Goal: Task Accomplishment & Management: Manage account settings

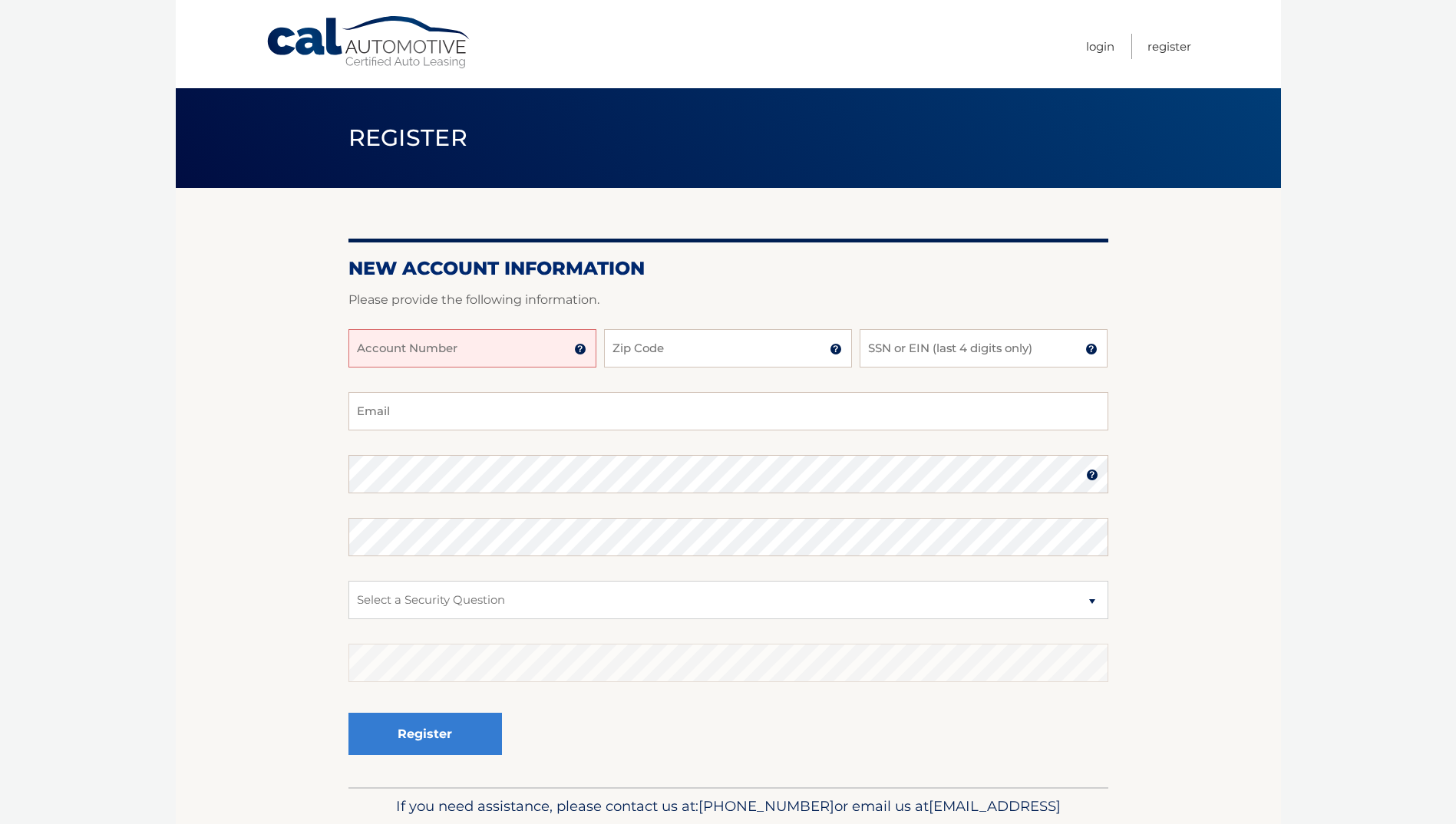
click at [472, 349] on input "Account Number" at bounding box center [472, 348] width 248 height 39
type input "44455542225"
click at [638, 346] on input "Zip Code" at bounding box center [728, 348] width 248 height 39
type input "16059"
click at [891, 347] on input "SSN or EIN (last 4 digits only)" at bounding box center [983, 348] width 248 height 39
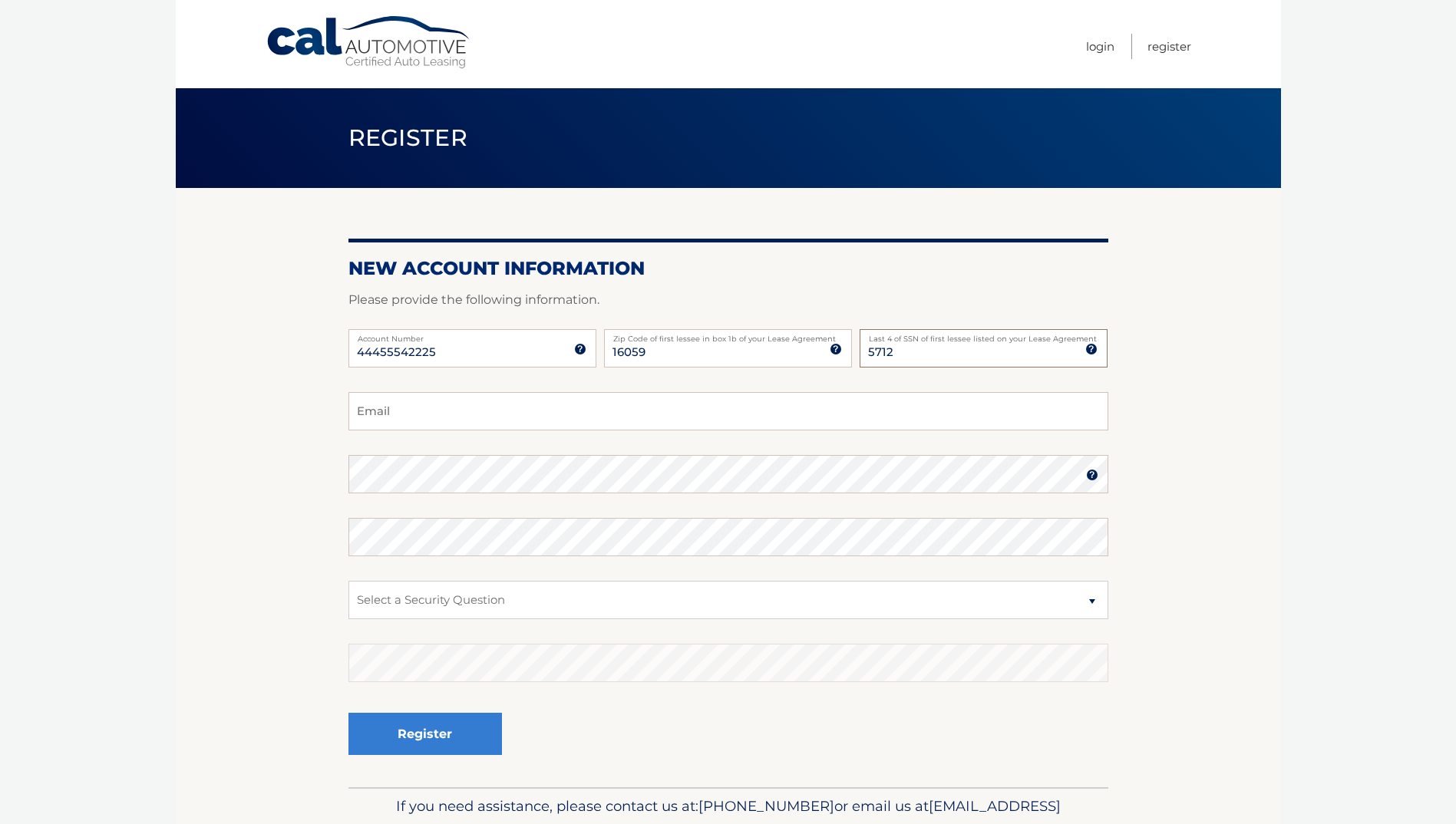
type input "5712"
click at [643, 415] on input "Email" at bounding box center [728, 411] width 759 height 39
type input "teaganbritt@icloud.com"
click at [613, 595] on select "Select a Security Question What was the name of your elementary school? What is…" at bounding box center [728, 600] width 759 height 39
select select "2"
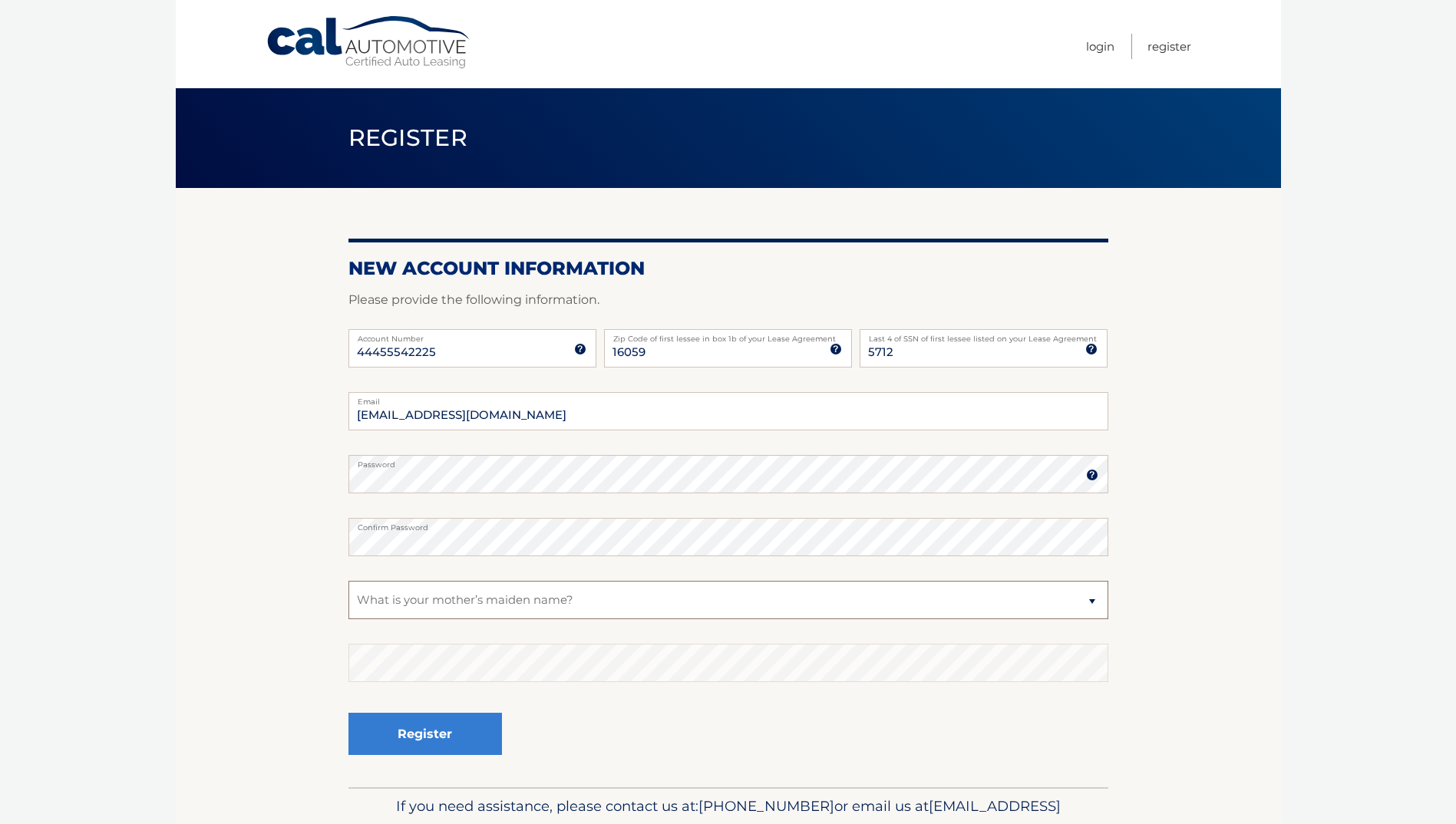
click at [349, 581] on select "Select a Security Question What was the name of your elementary school? What is…" at bounding box center [728, 600] width 759 height 39
click at [425, 730] on button "Register" at bounding box center [426, 733] width 153 height 42
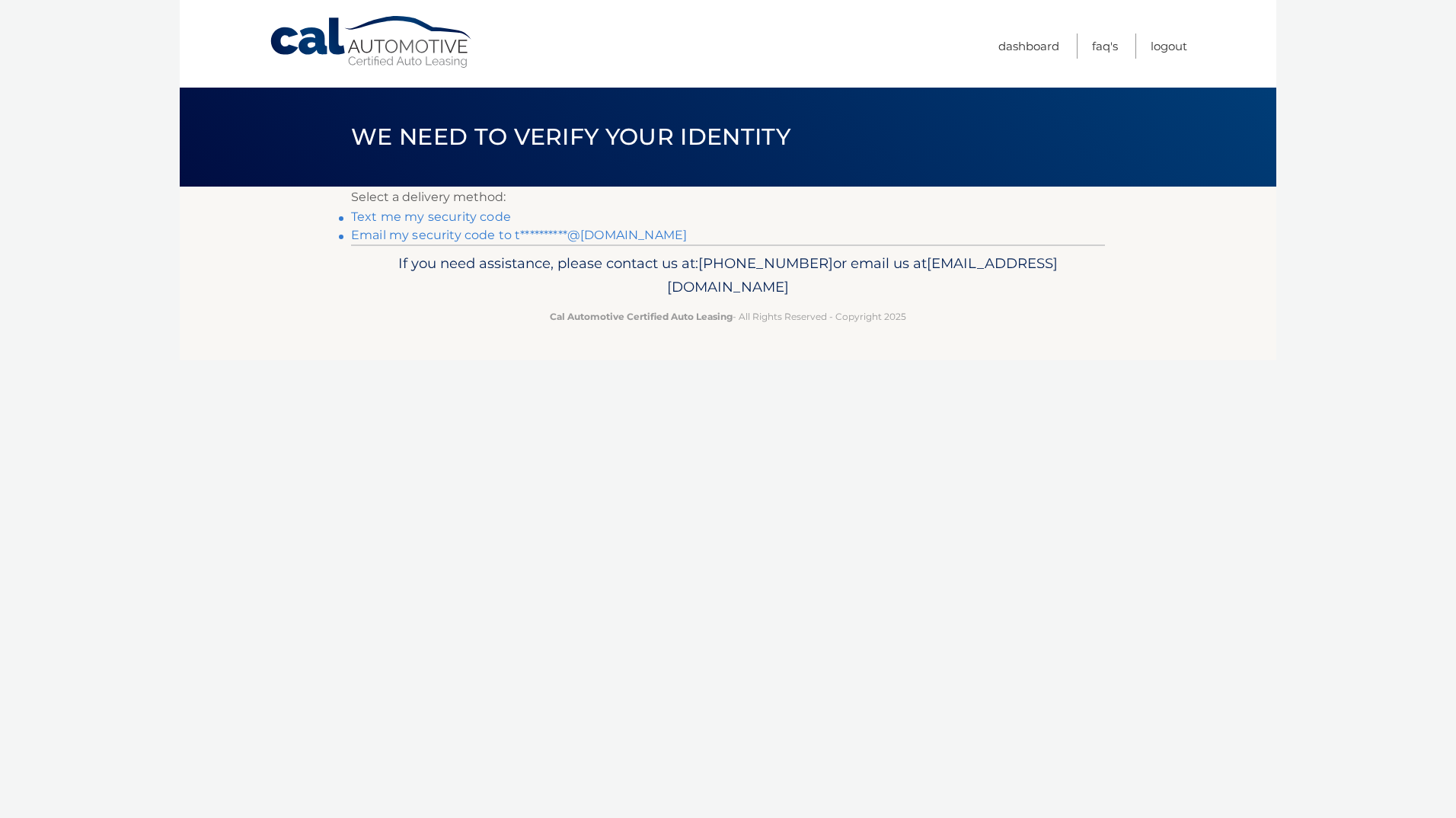
click at [490, 211] on link "Text me my security code" at bounding box center [431, 217] width 160 height 15
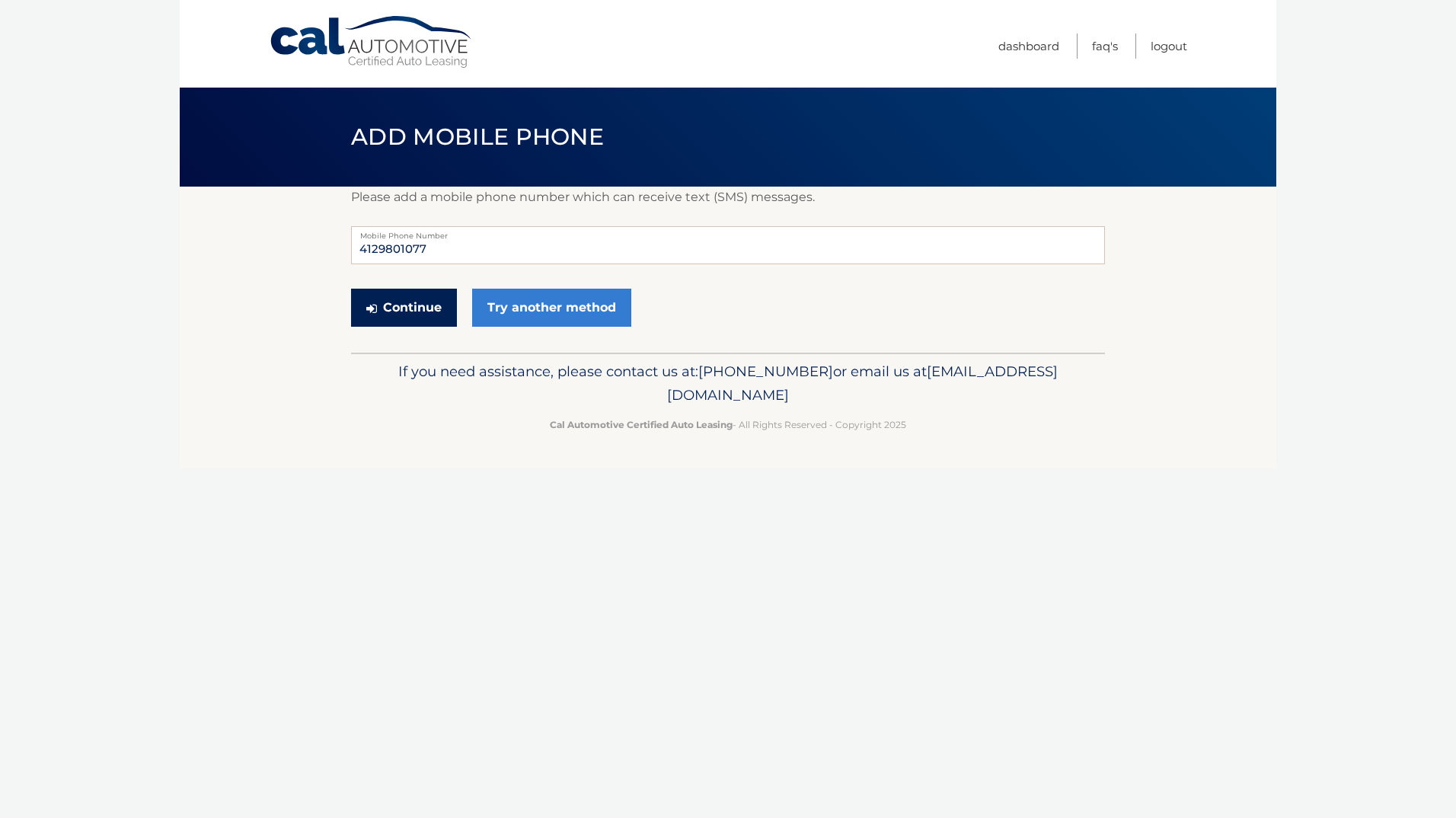
click at [419, 303] on button "Continue" at bounding box center [404, 308] width 106 height 39
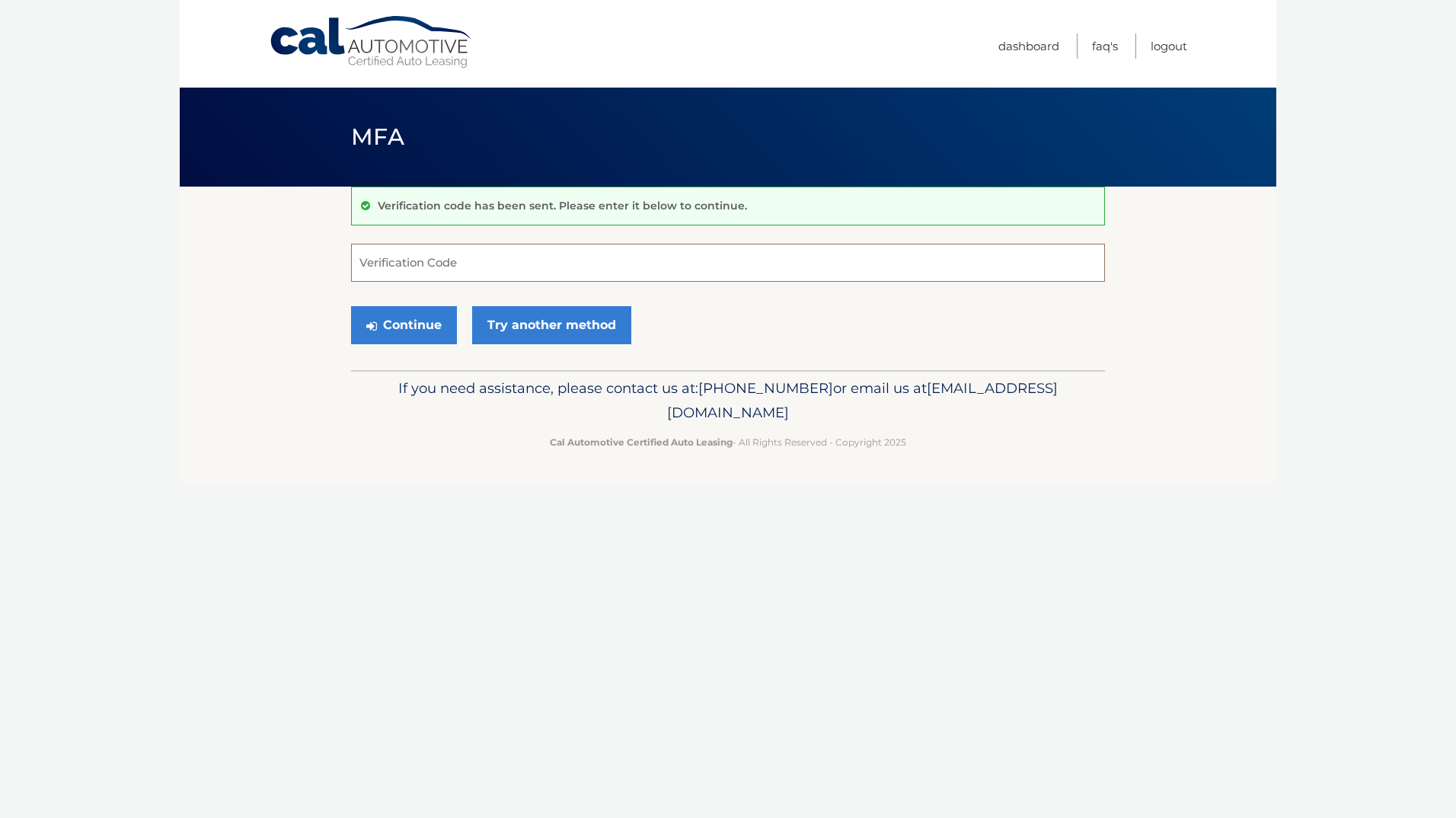
click at [428, 269] on input "Verification Code" at bounding box center [728, 262] width 754 height 39
type input "130610"
click at [412, 322] on button "Continue" at bounding box center [404, 325] width 106 height 39
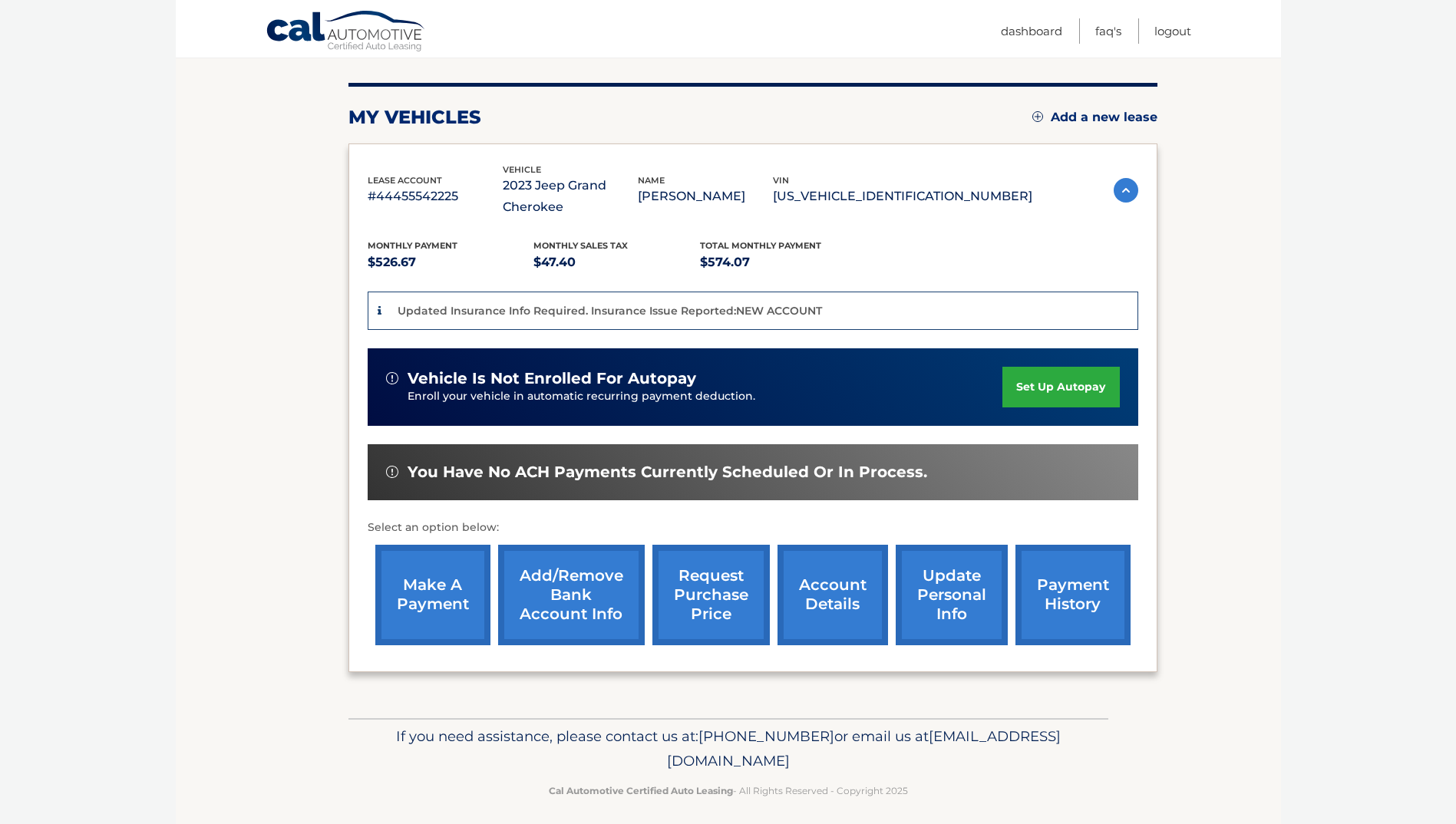
scroll to position [185, 0]
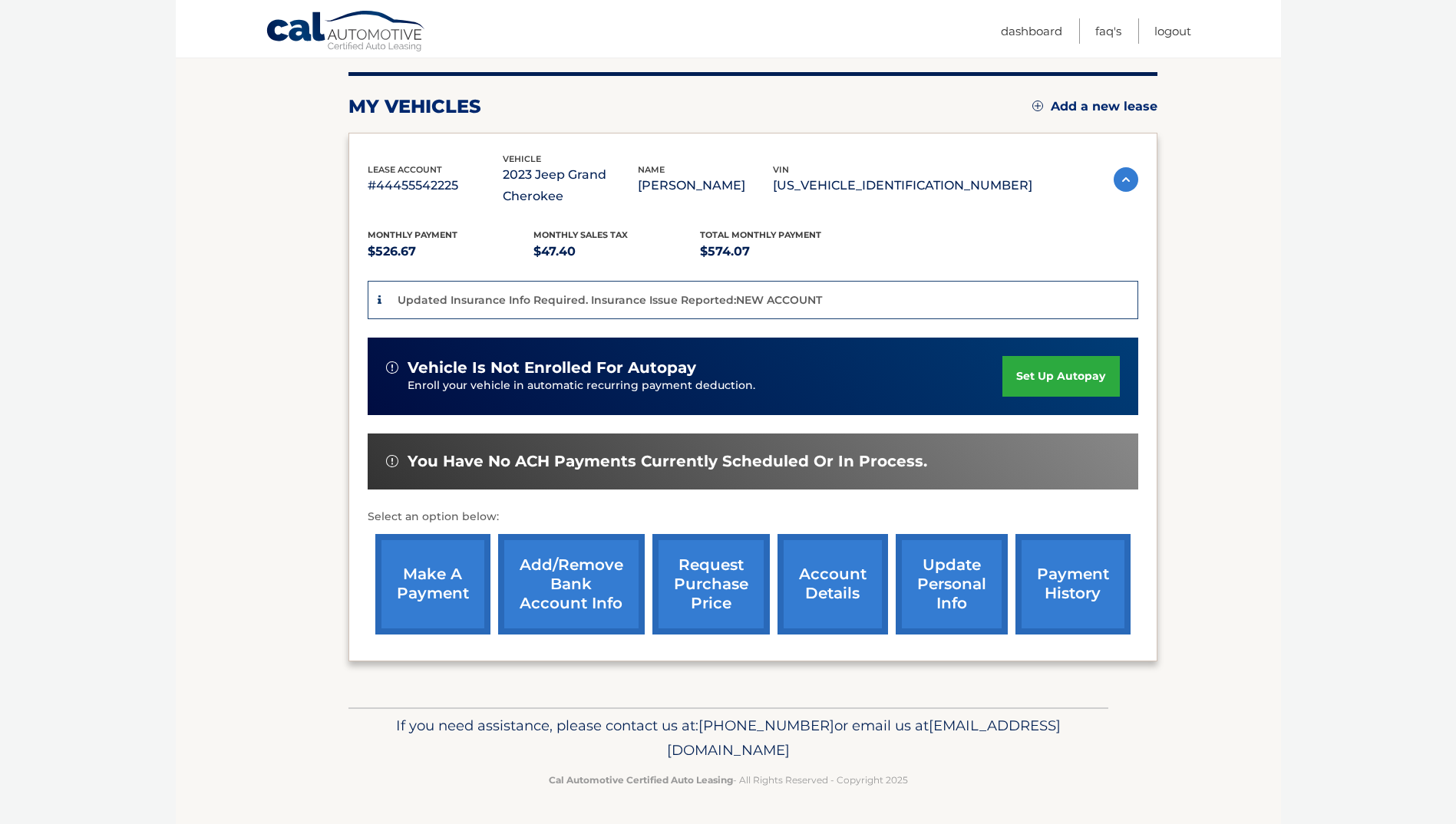
click at [1038, 371] on link "set up autopay" at bounding box center [1060, 376] width 117 height 41
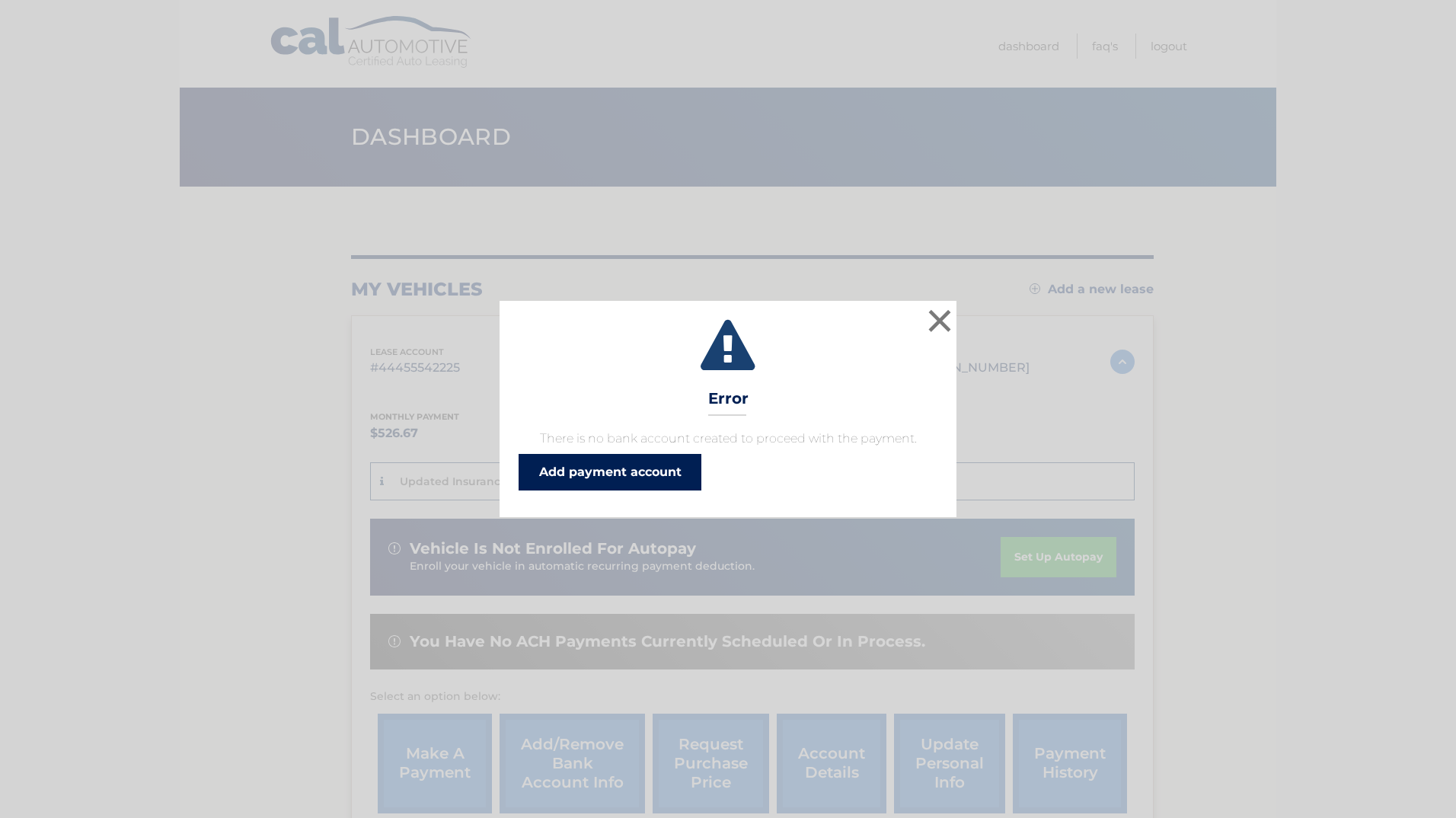
click at [647, 472] on link "Add payment account" at bounding box center [609, 472] width 183 height 37
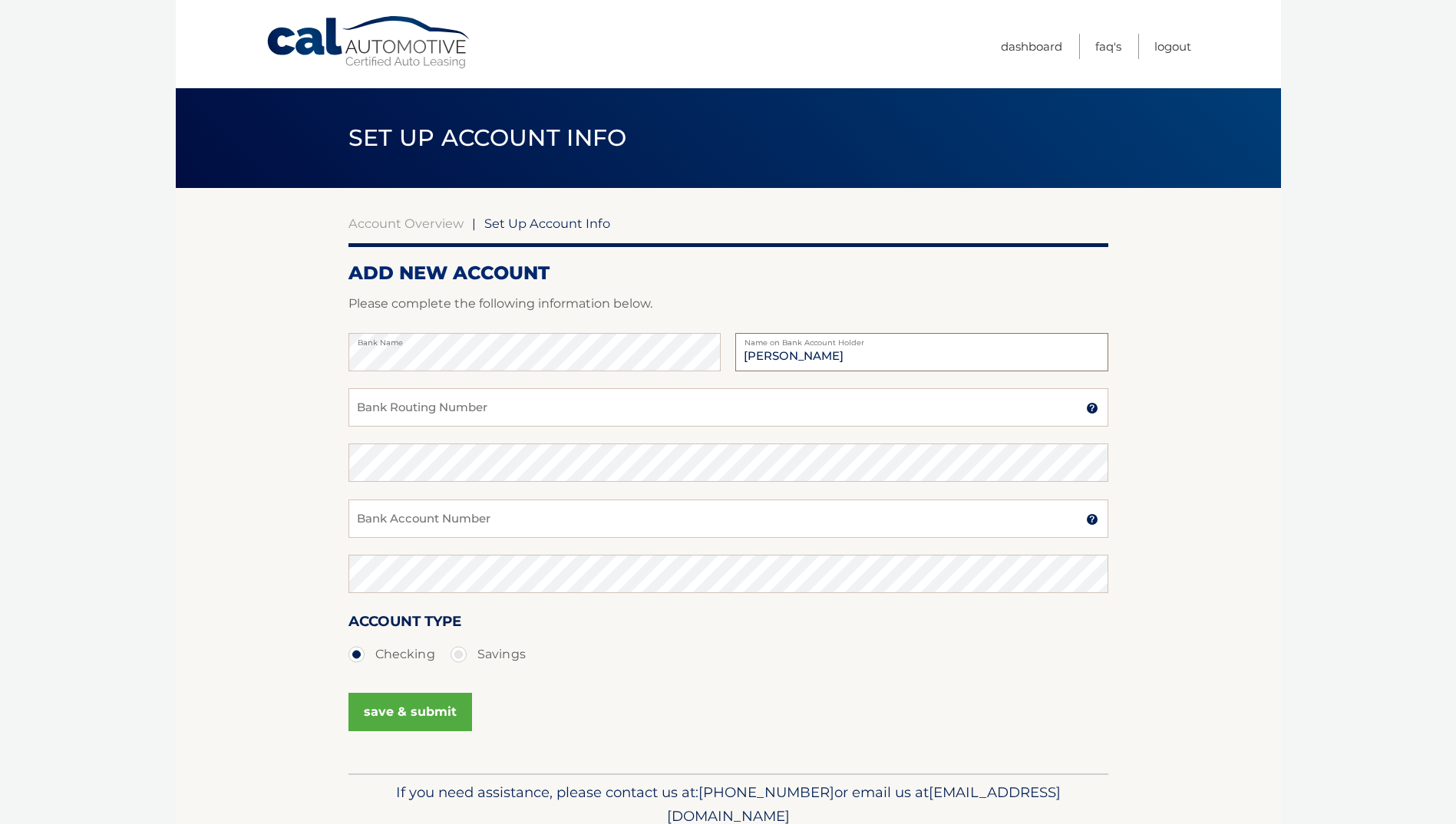
type input "[PERSON_NAME]"
click at [551, 406] on input "Bank Routing Number" at bounding box center [728, 408] width 759 height 39
type input "043318092"
click at [471, 519] on input "Bank Account Number" at bounding box center [728, 518] width 759 height 39
type input "736209222"
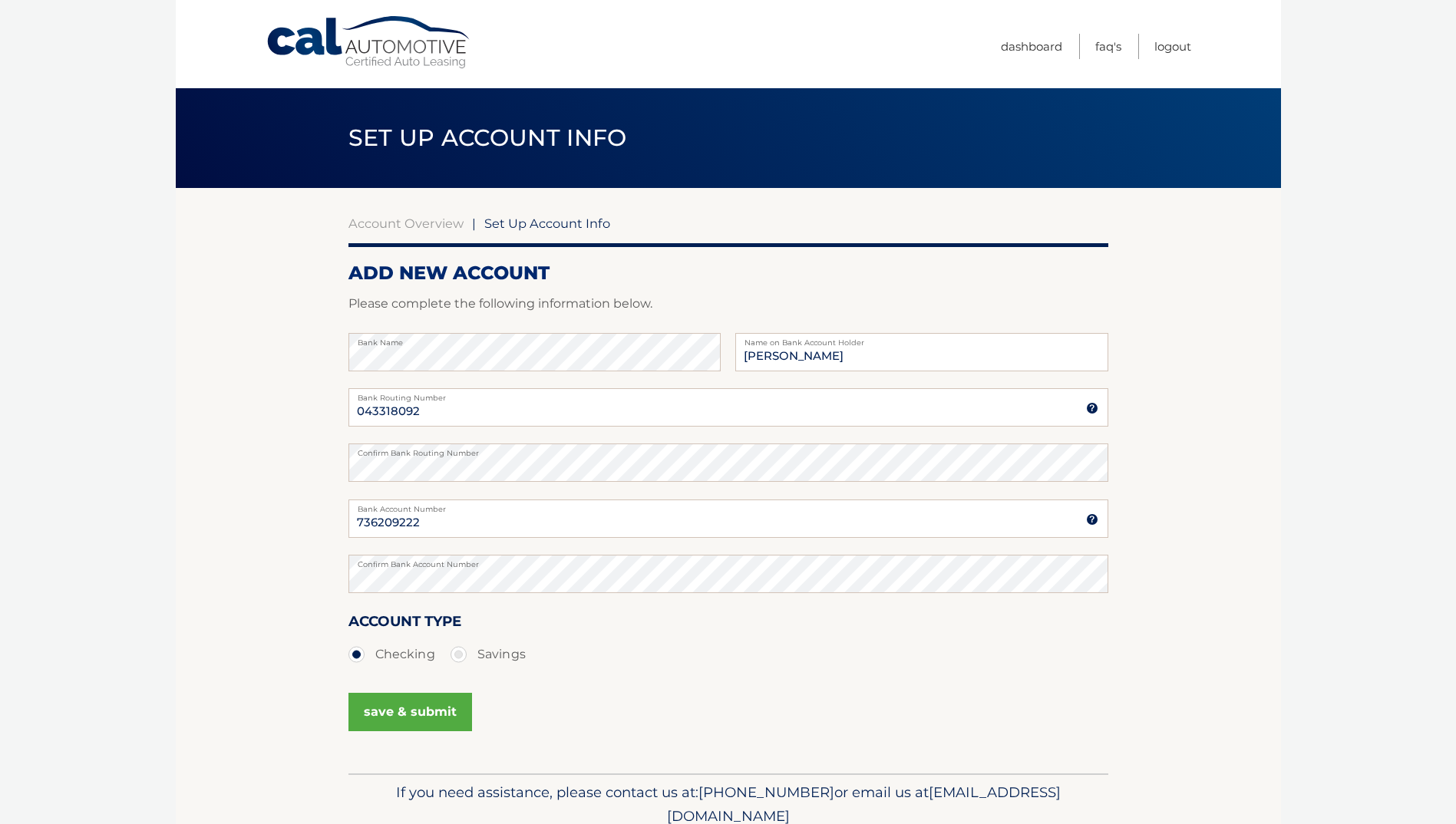
click at [416, 709] on button "save & submit" at bounding box center [411, 711] width 124 height 39
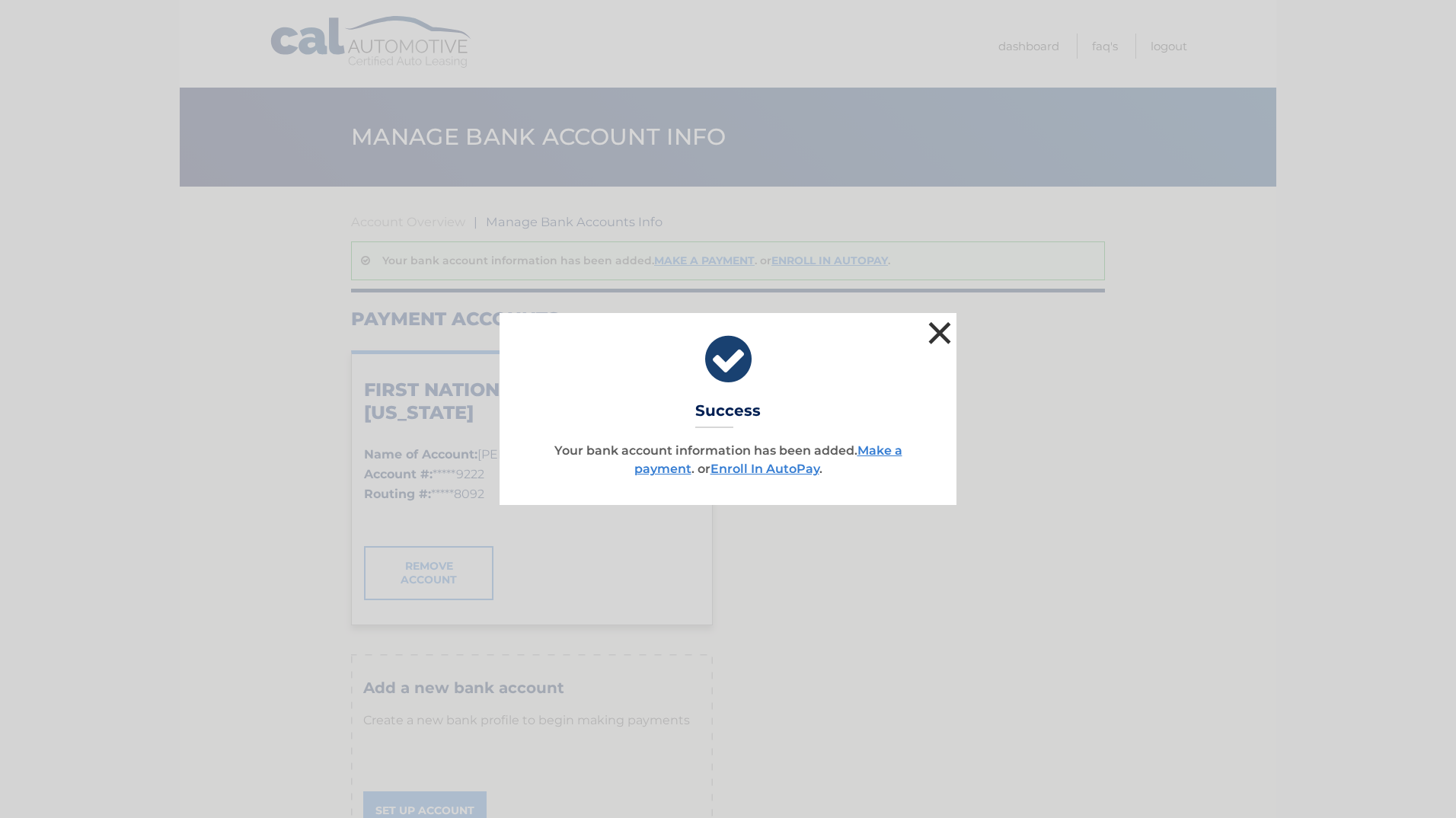
click at [938, 328] on button "×" at bounding box center [940, 332] width 31 height 31
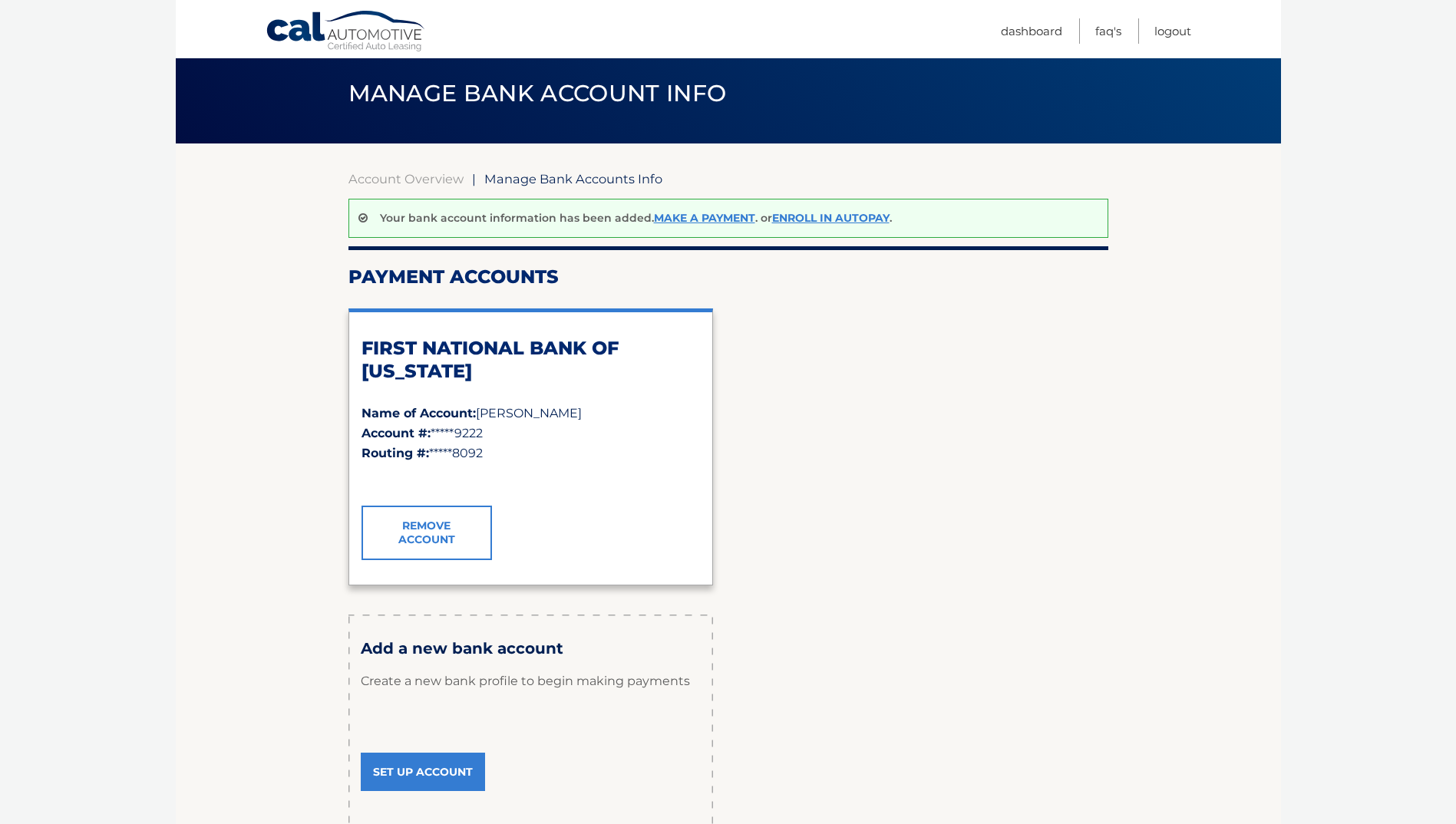
scroll to position [44, 0]
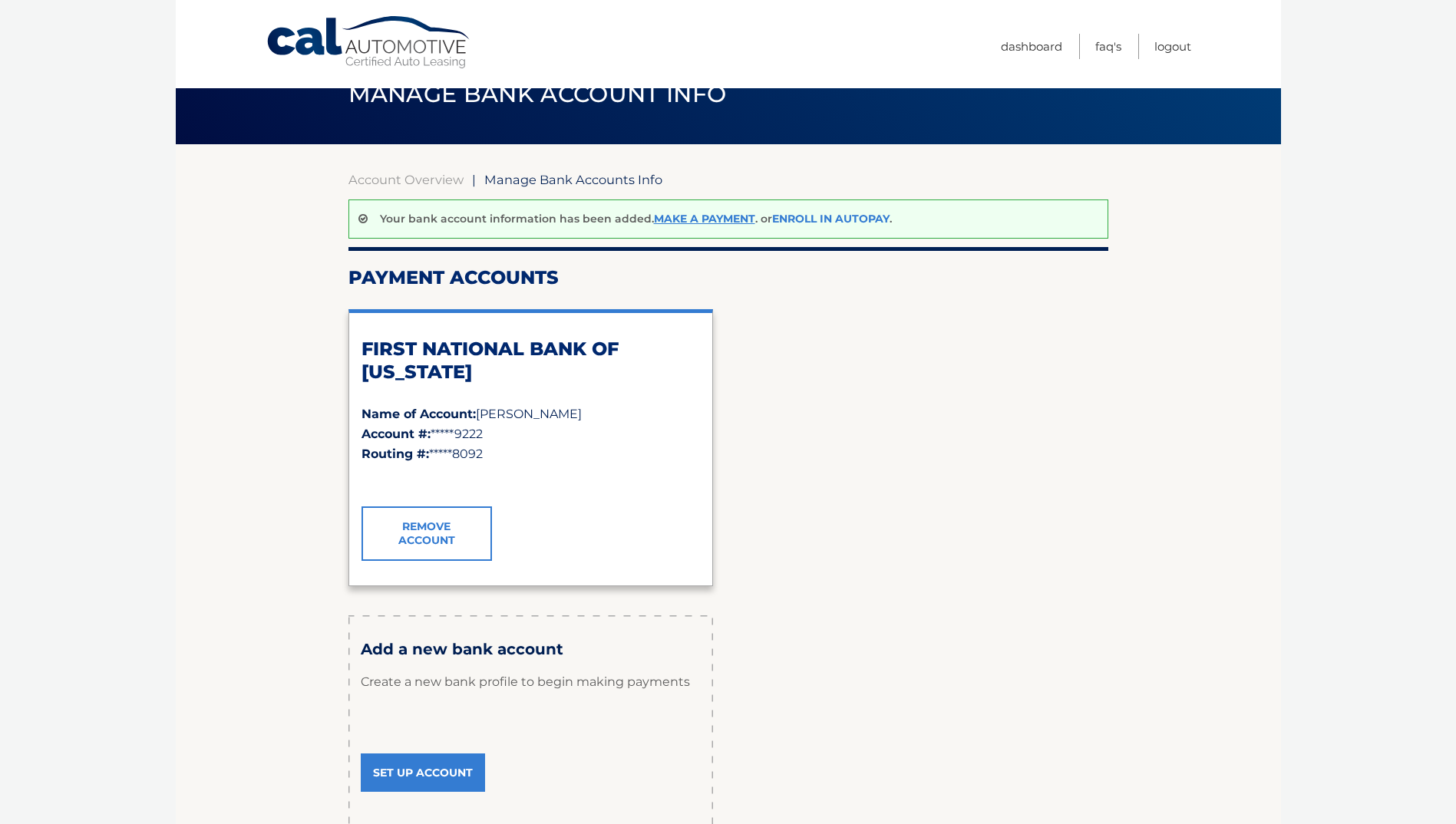
click at [832, 220] on link "Enroll In AutoPay" at bounding box center [831, 219] width 118 height 14
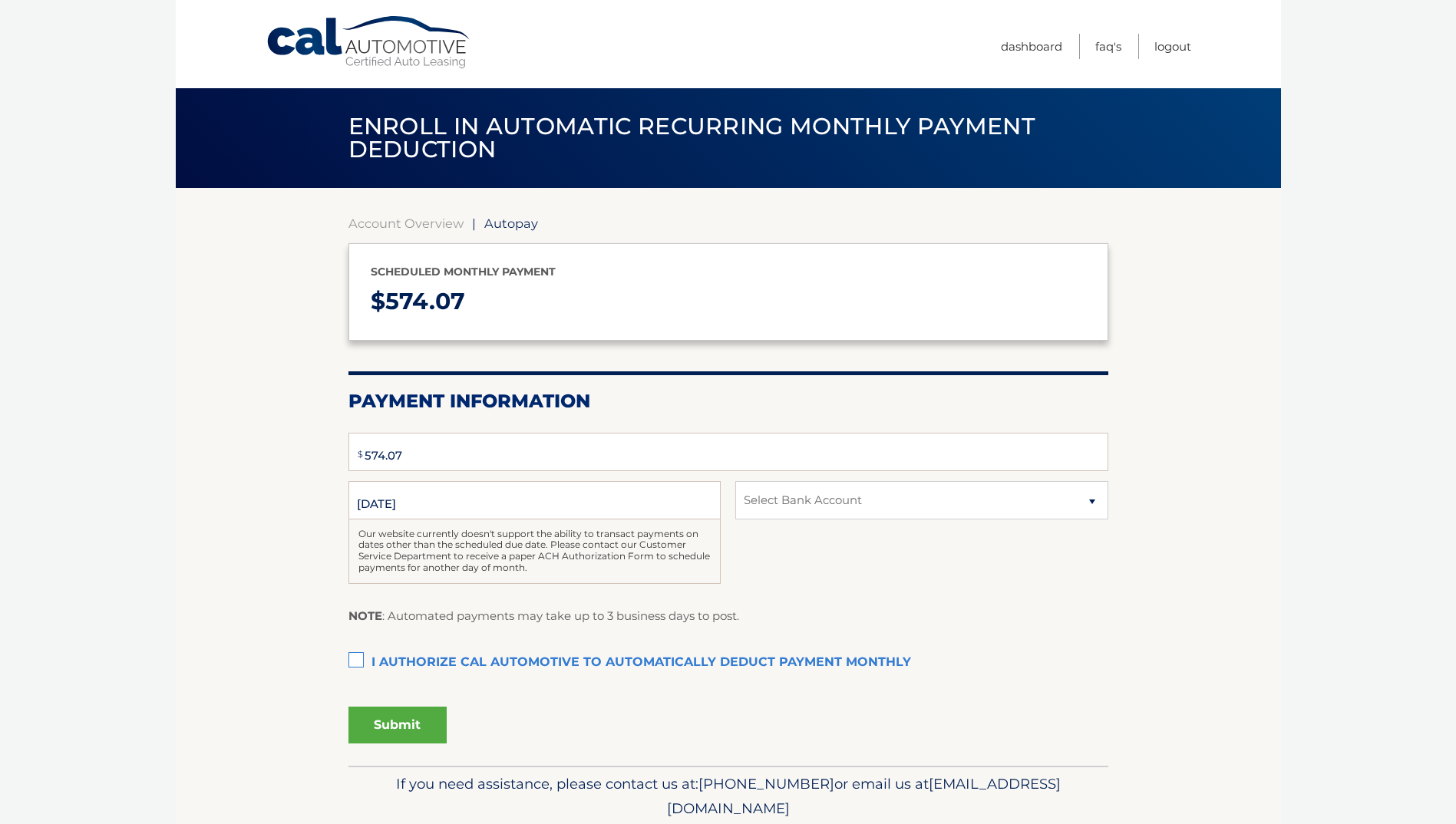
select select "NmFkZDBiOGYtYmRlZC00MmVkLTg5MGEtNGU1NDExNDIyMzhk"
click at [455, 494] on input "[DATE]" at bounding box center [534, 500] width 372 height 39
drag, startPoint x: 438, startPoint y: 501, endPoint x: 327, endPoint y: 495, distance: 111.2
click at [327, 495] on section "Account Overview | Autopay Scheduled monthly payment $ 574.07 Payment Informati…" at bounding box center [728, 477] width 1105 height 578
drag, startPoint x: 327, startPoint y: 495, endPoint x: 285, endPoint y: 512, distance: 45.3
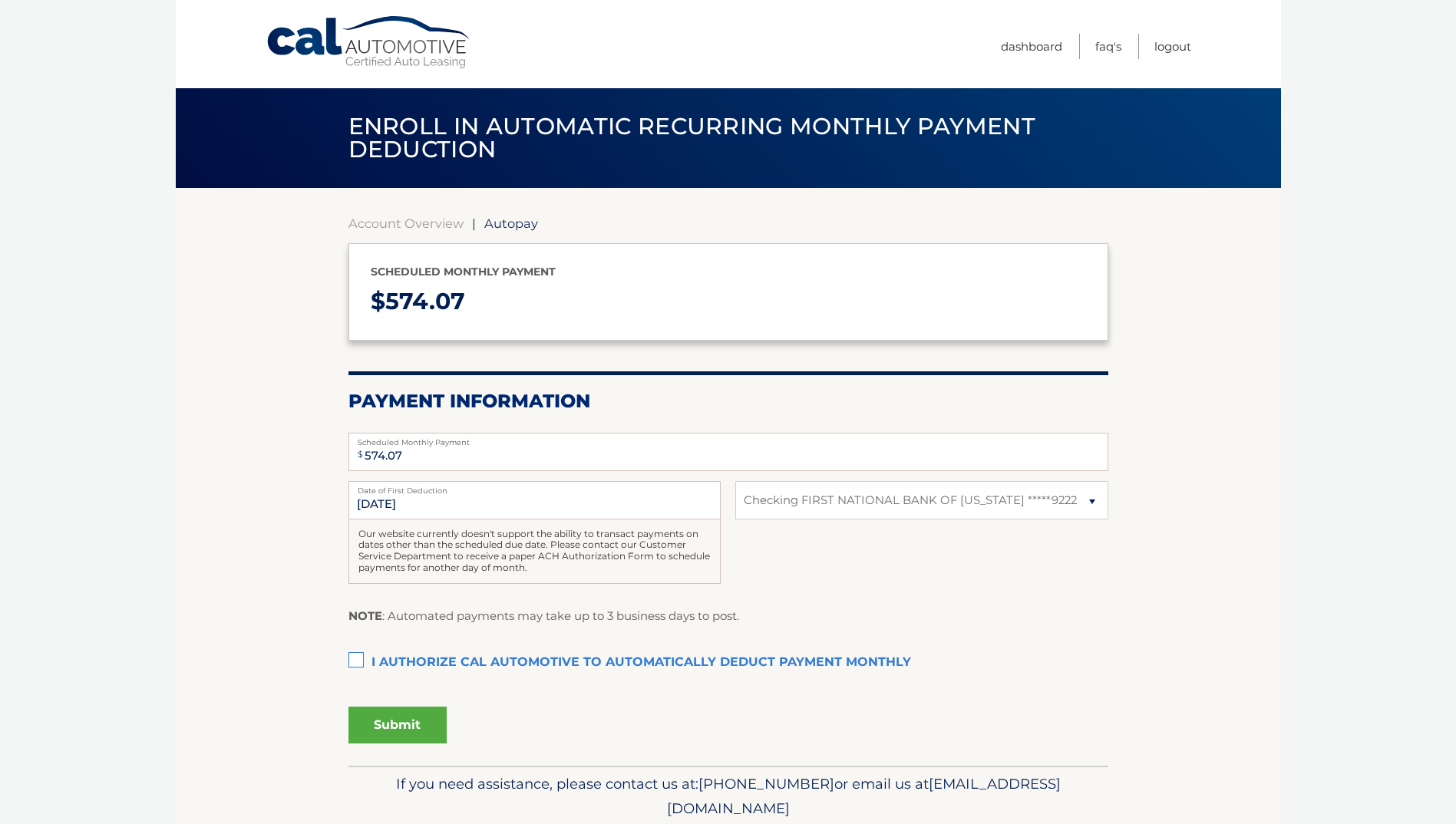
click at [285, 512] on section "Account Overview | Autopay Scheduled monthly payment $ 574.07 Payment Informati…" at bounding box center [728, 477] width 1105 height 578
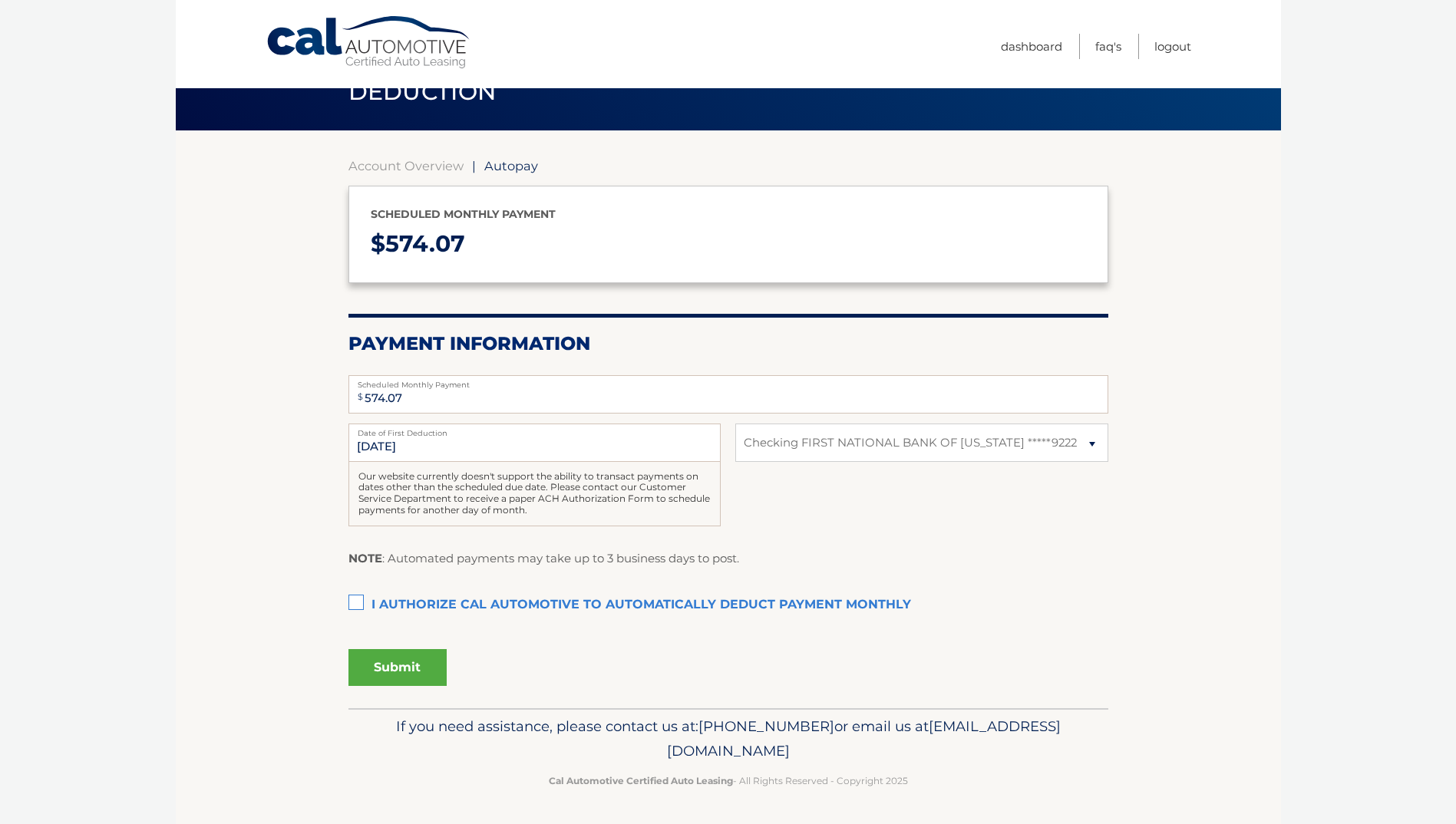
click at [359, 607] on label "I authorize cal automotive to automatically deduct payment monthly This checkbo…" at bounding box center [728, 605] width 759 height 31
click at [0, 0] on input "I authorize cal automotive to automatically deduct payment monthly This checkbo…" at bounding box center [0, 0] width 0 height 0
click at [416, 659] on button "Submit" at bounding box center [398, 667] width 99 height 37
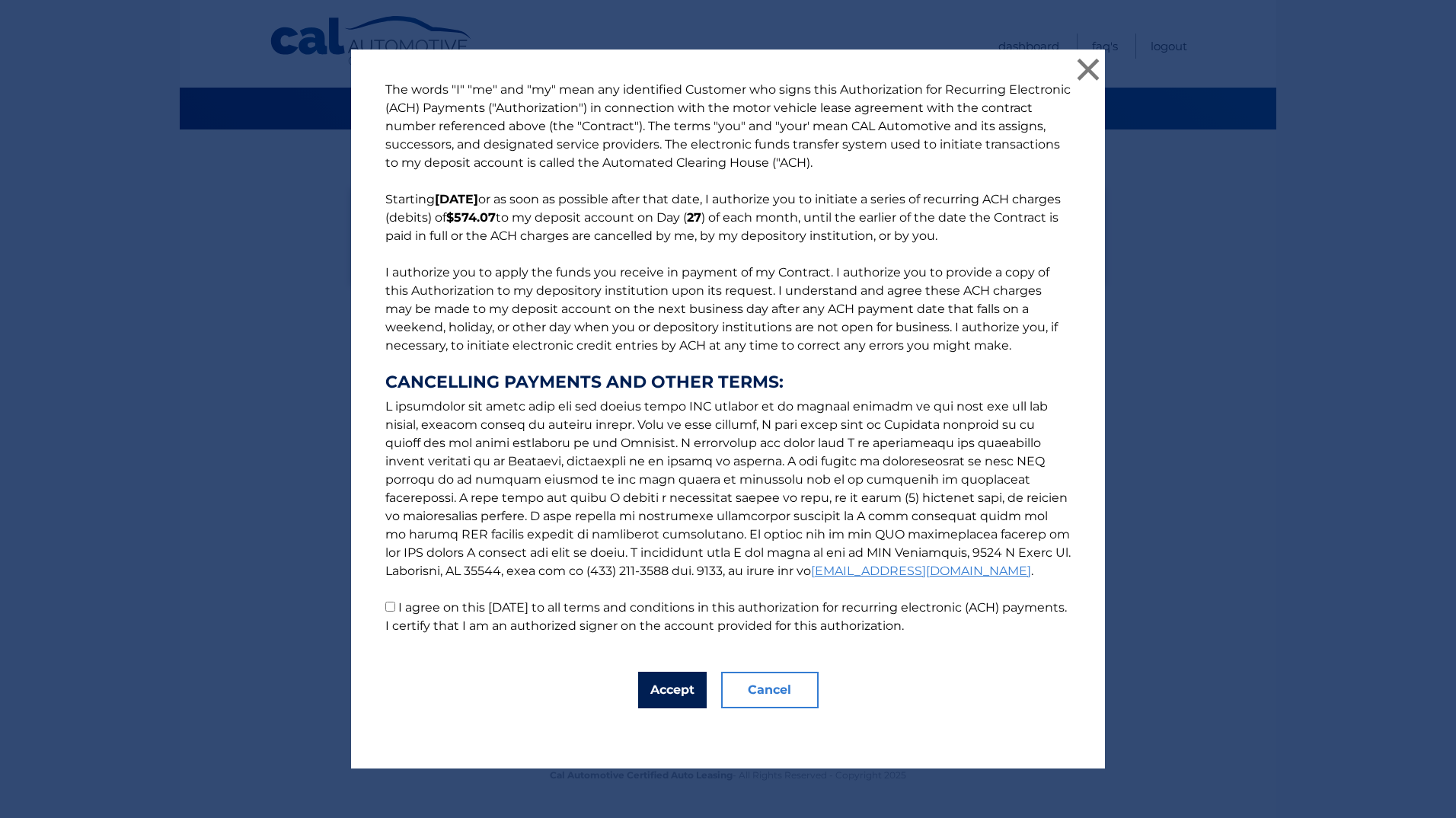
click at [668, 694] on button "Accept" at bounding box center [672, 689] width 68 height 37
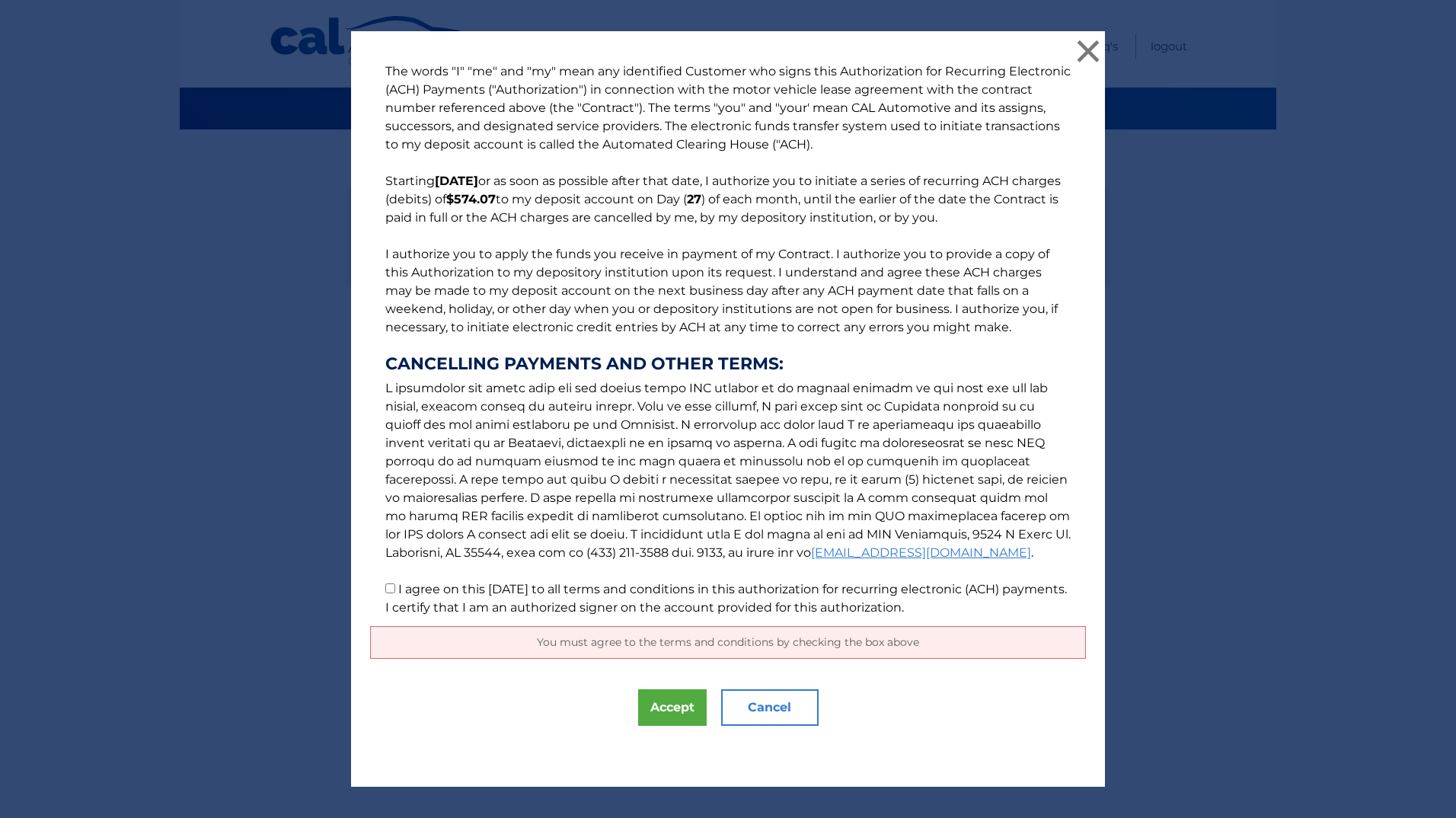
click at [389, 588] on input "I agree on this 10/03/2025 to all terms and conditions in this authorization fo…" at bounding box center [391, 589] width 10 height 10
checkbox input "true"
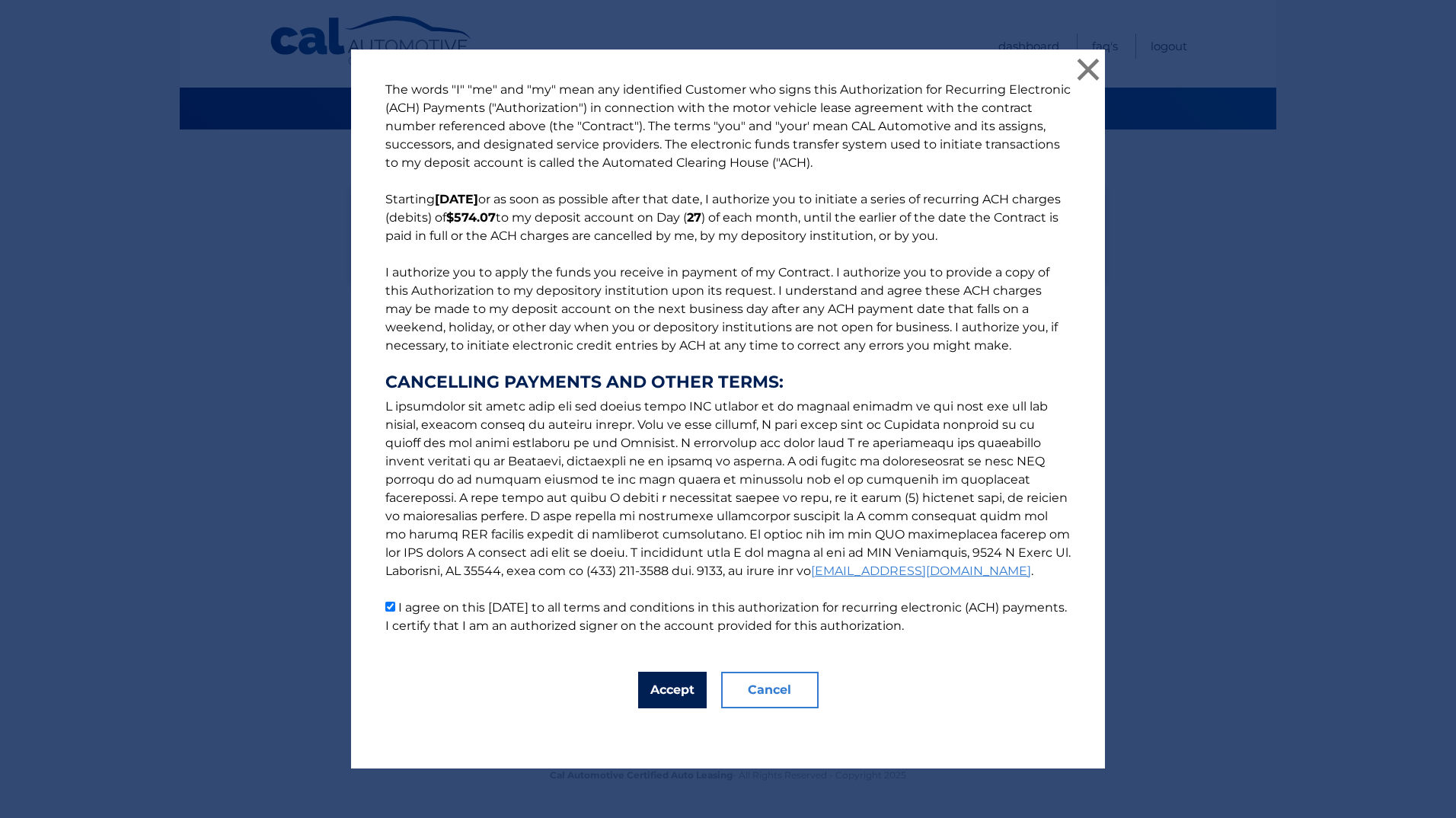
click at [677, 683] on button "Accept" at bounding box center [672, 689] width 68 height 37
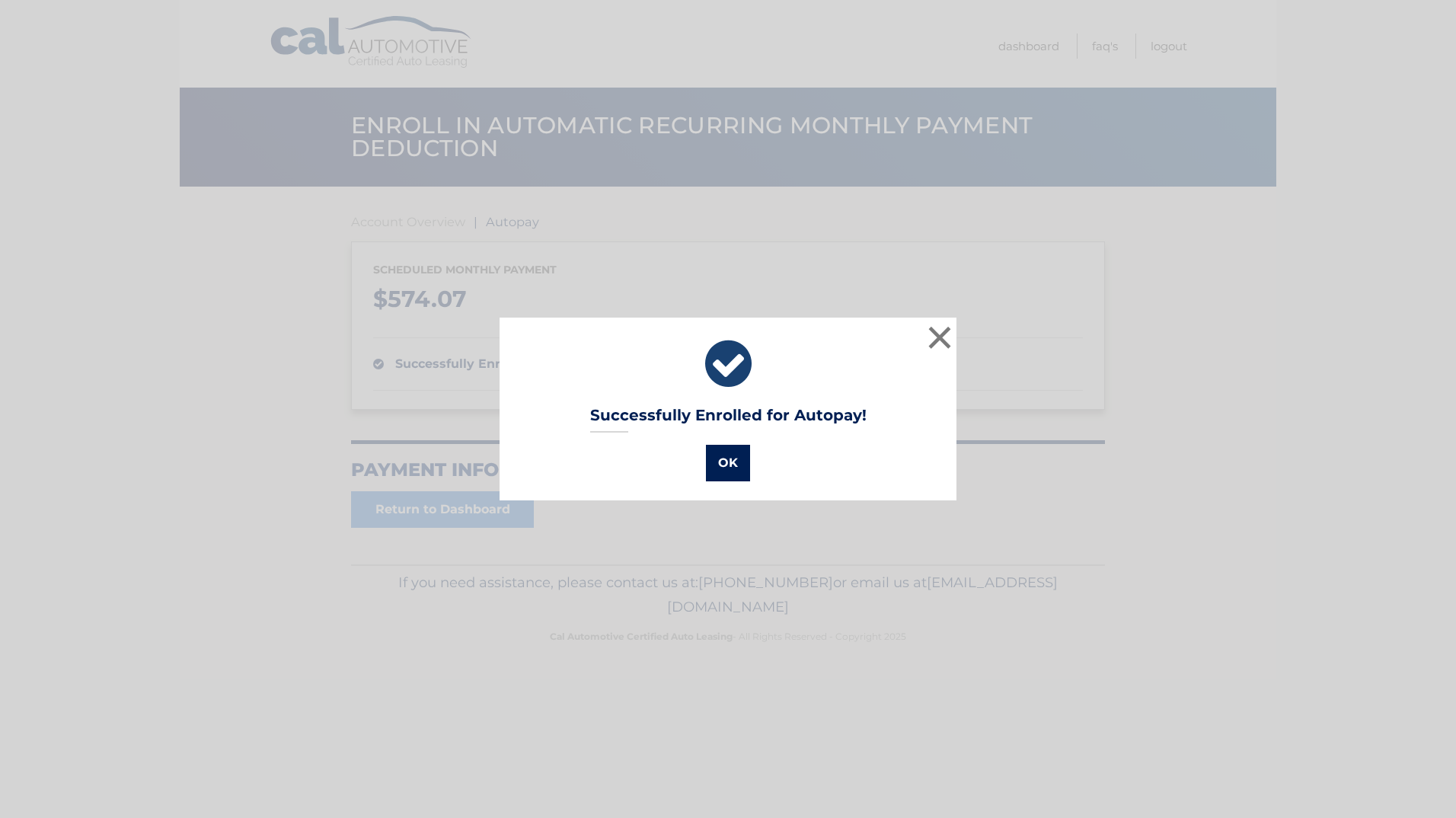
click at [720, 455] on button "OK" at bounding box center [728, 463] width 45 height 37
